Goal: Information Seeking & Learning: Understand process/instructions

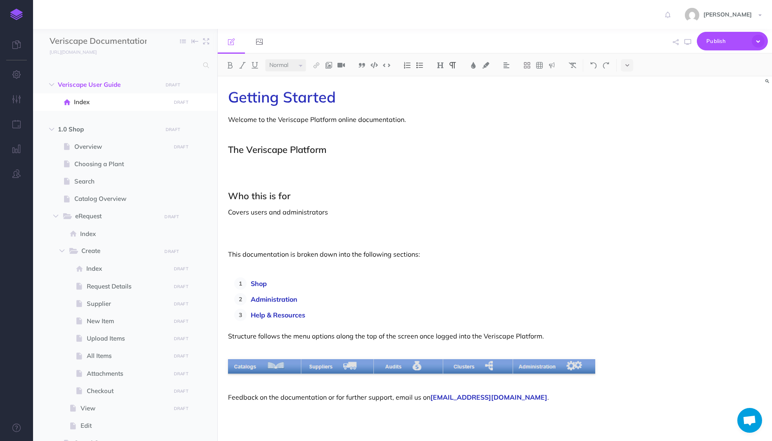
select select "null"
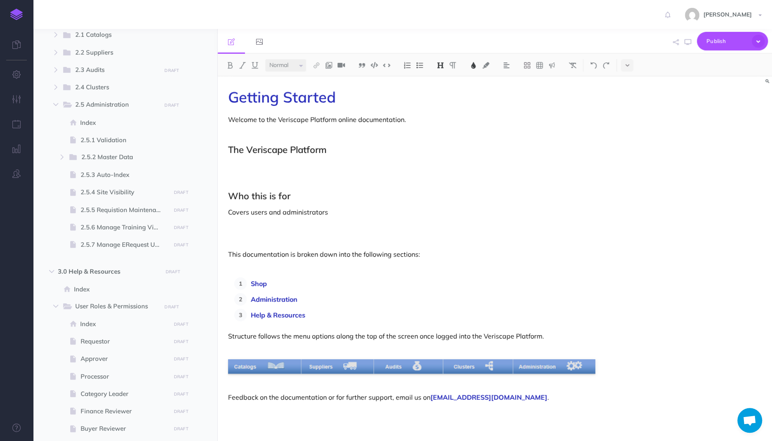
scroll to position [575, 0]
click at [114, 177] on span "2.5.3 Auto-Index" at bounding box center [124, 174] width 87 height 10
select select "null"
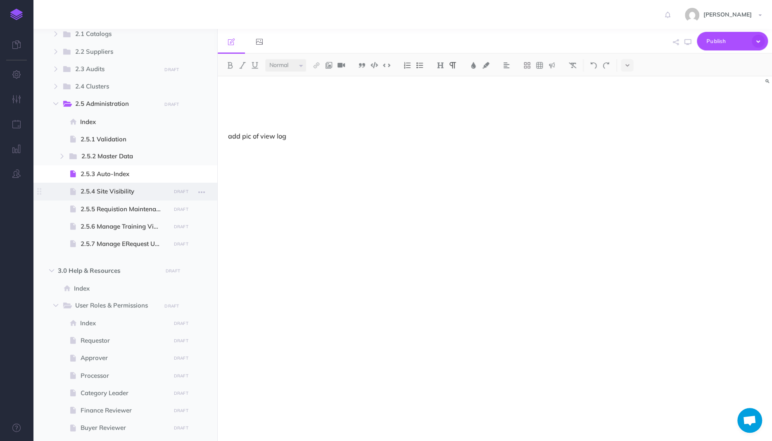
click at [114, 193] on span "2.5.4 Site Visibility" at bounding box center [124, 191] width 87 height 10
select select "null"
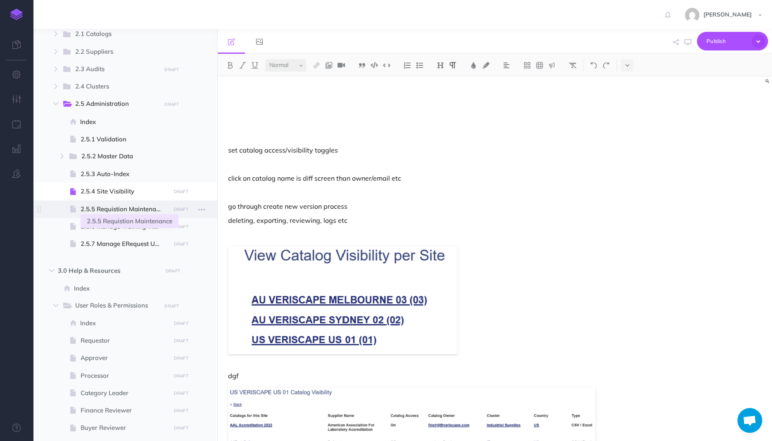
click at [114, 211] on span "2.5.5 Requistion Maintenance" at bounding box center [124, 209] width 87 height 10
select select "null"
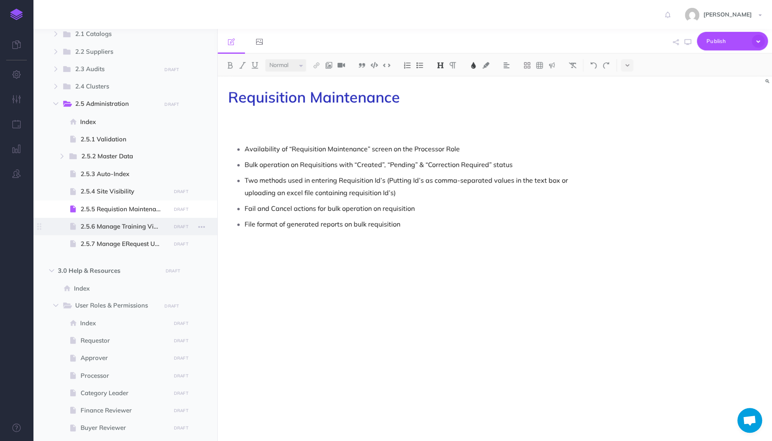
click at [115, 226] on span "2.5.6 Manage Training Videos" at bounding box center [124, 227] width 87 height 10
select select "null"
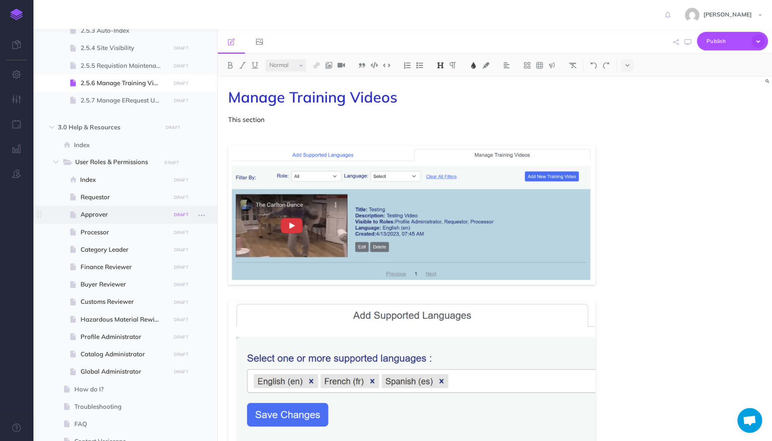
scroll to position [719, 0]
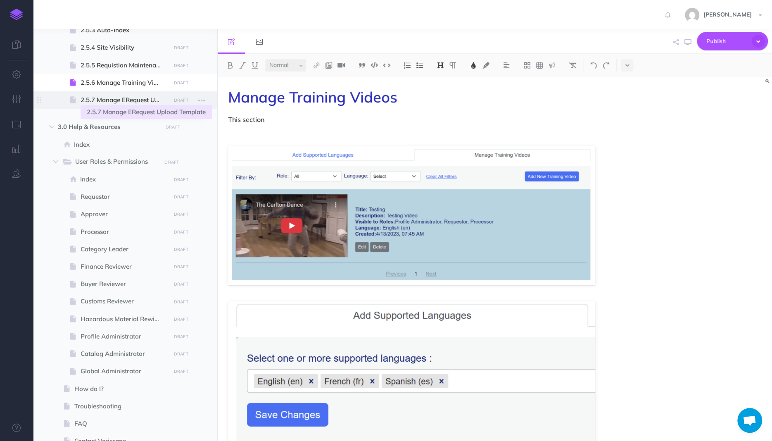
click at [120, 103] on span "2.5.7 Manage ERequest Upload Template" at bounding box center [124, 100] width 87 height 10
select select "null"
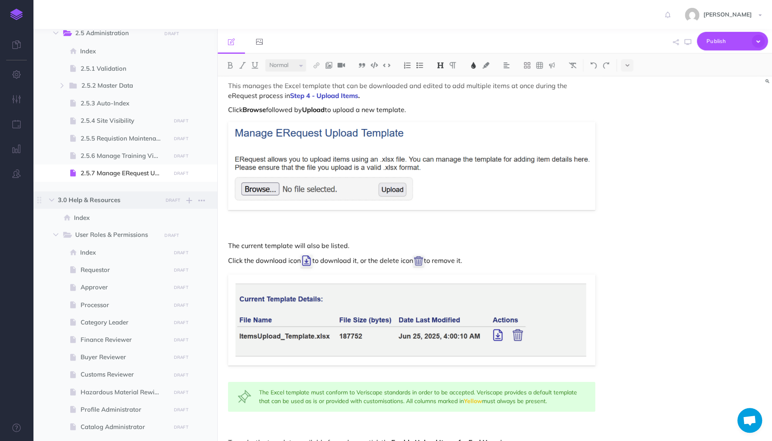
scroll to position [623, 0]
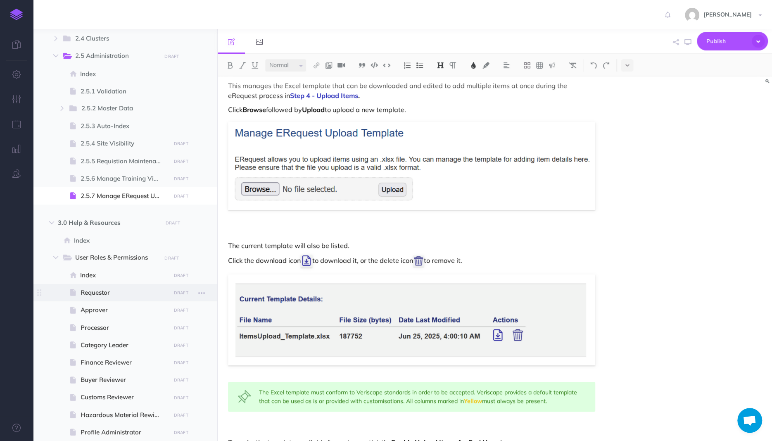
click at [96, 292] on span "Requestor" at bounding box center [124, 293] width 87 height 10
select select "null"
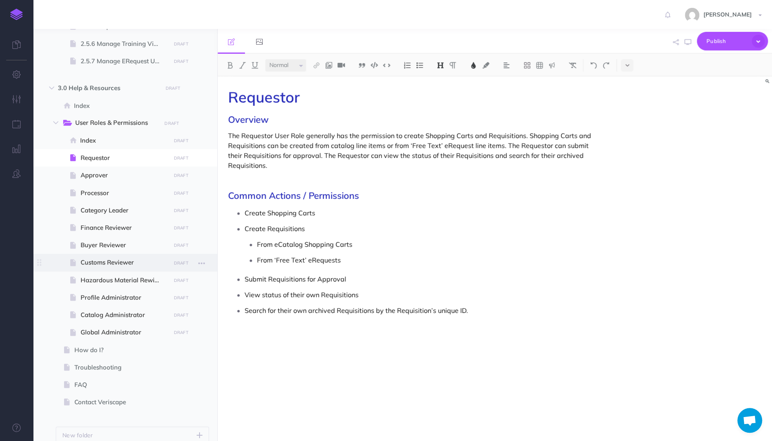
scroll to position [767, 0]
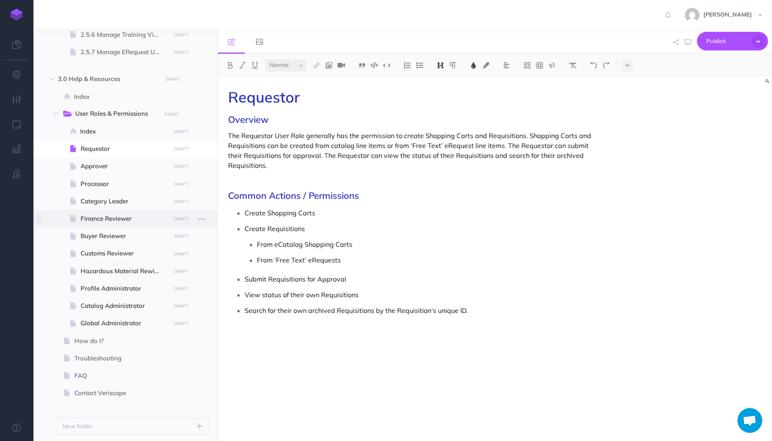
click at [105, 218] on span "Finance Reviewer" at bounding box center [124, 219] width 87 height 10
select select "null"
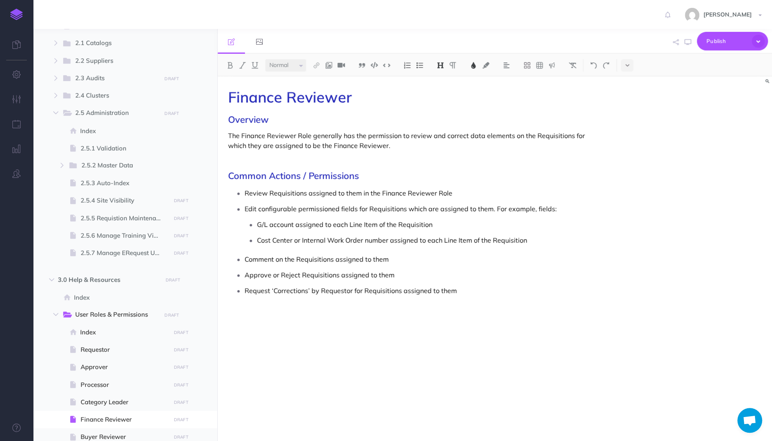
scroll to position [554, 0]
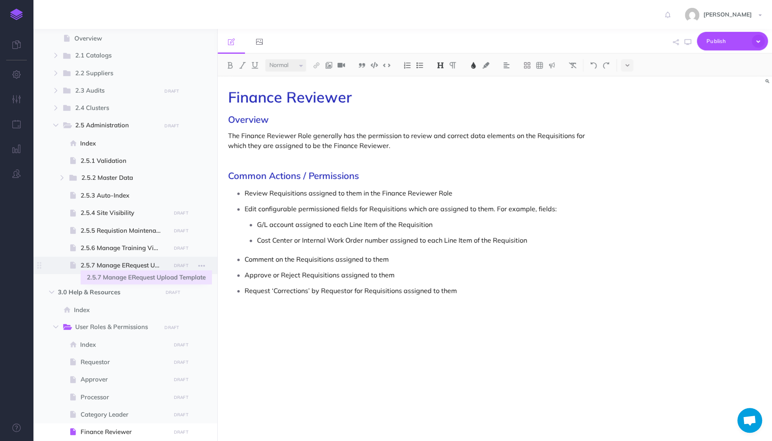
click at [109, 262] on span "2.5.7 Manage ERequest Upload Template" at bounding box center [124, 265] width 87 height 10
select select "null"
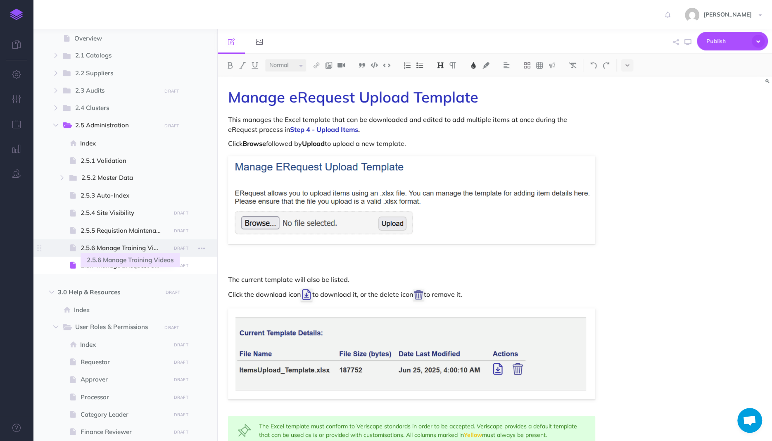
click at [113, 248] on span "2.5.6 Manage Training Videos" at bounding box center [124, 248] width 87 height 10
select select "null"
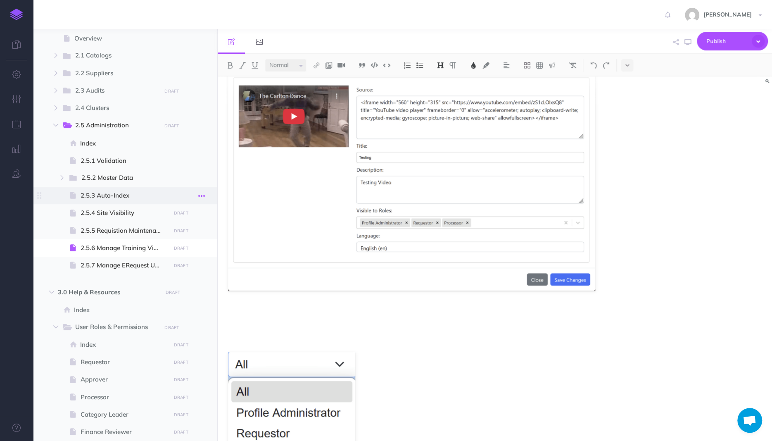
scroll to position [387, 0]
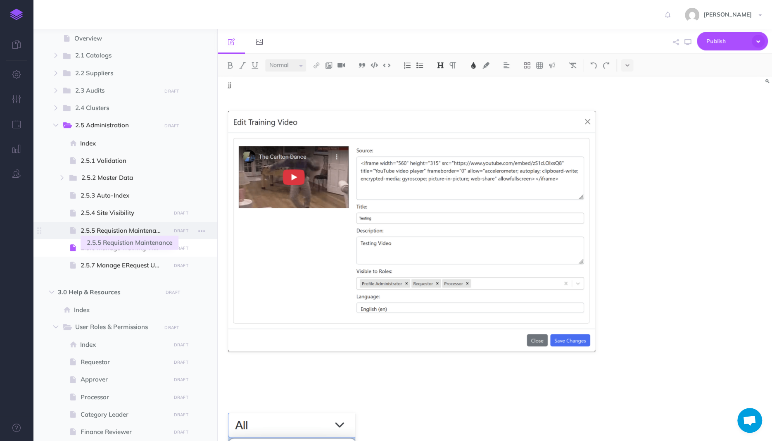
click at [112, 229] on span "2.5.5 Requistion Maintenance" at bounding box center [124, 231] width 87 height 10
select select "null"
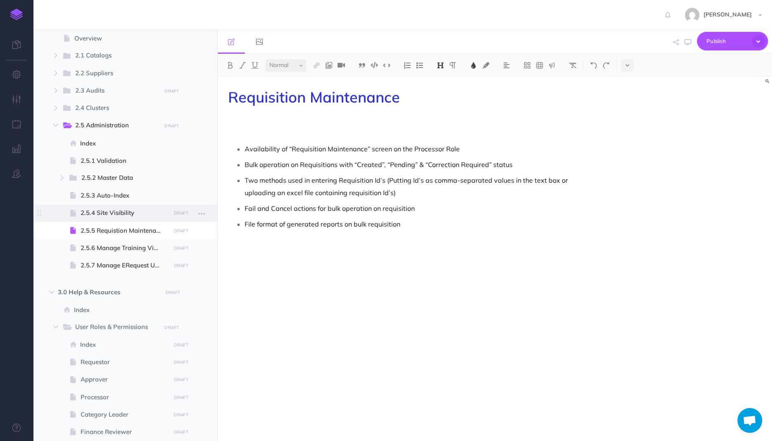
click at [124, 218] on span at bounding box center [125, 212] width 184 height 17
select select "null"
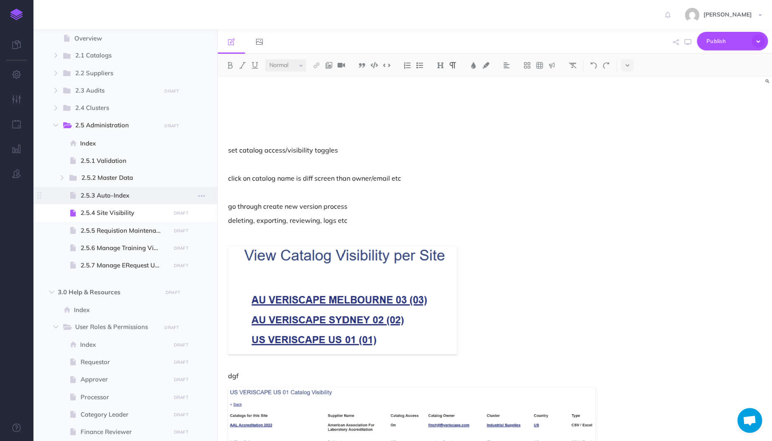
click at [122, 194] on span "2.5.3 Auto-Index" at bounding box center [124, 196] width 87 height 10
select select "null"
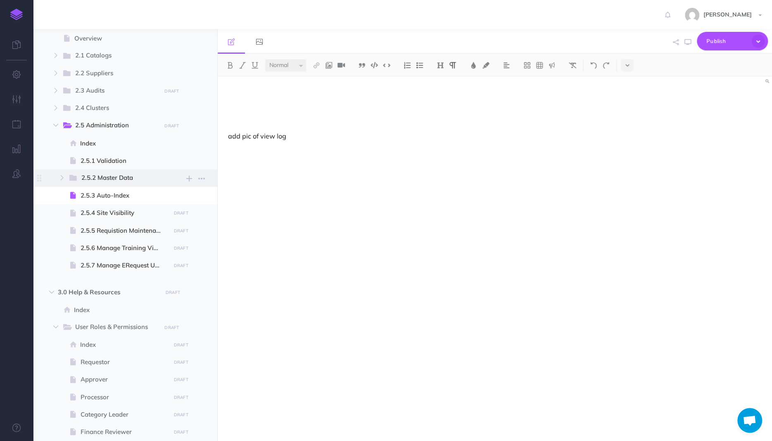
click at [117, 181] on span "2.5.2 Master Data" at bounding box center [118, 178] width 74 height 11
select select "null"
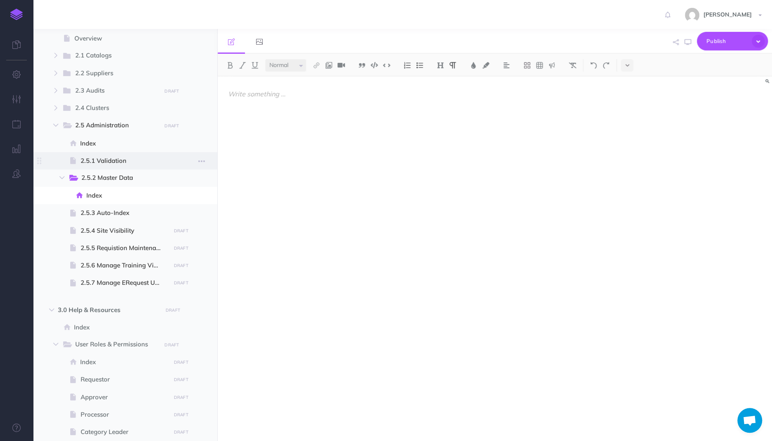
click at [110, 161] on span "2.5.1 Validation" at bounding box center [124, 161] width 87 height 10
select select "null"
